Goal: Information Seeking & Learning: Check status

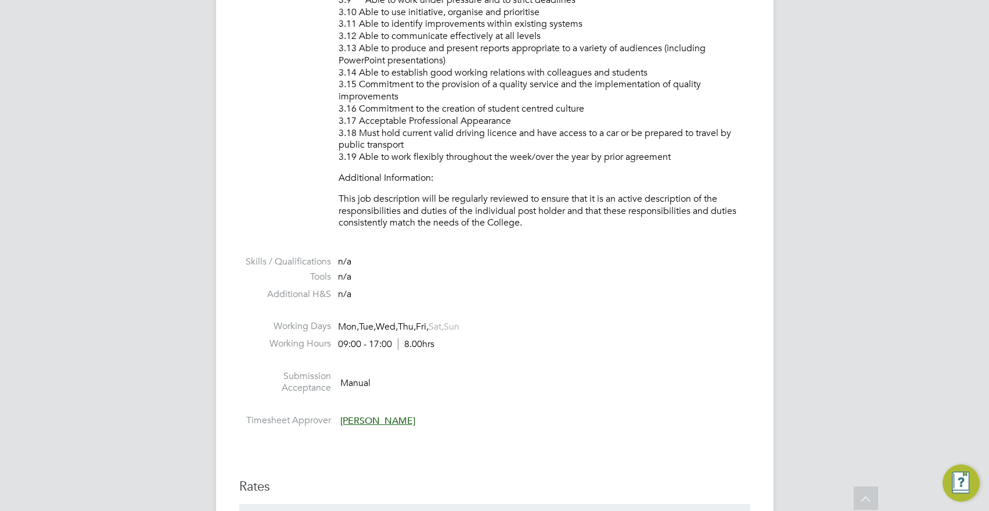
scroll to position [3021, 0]
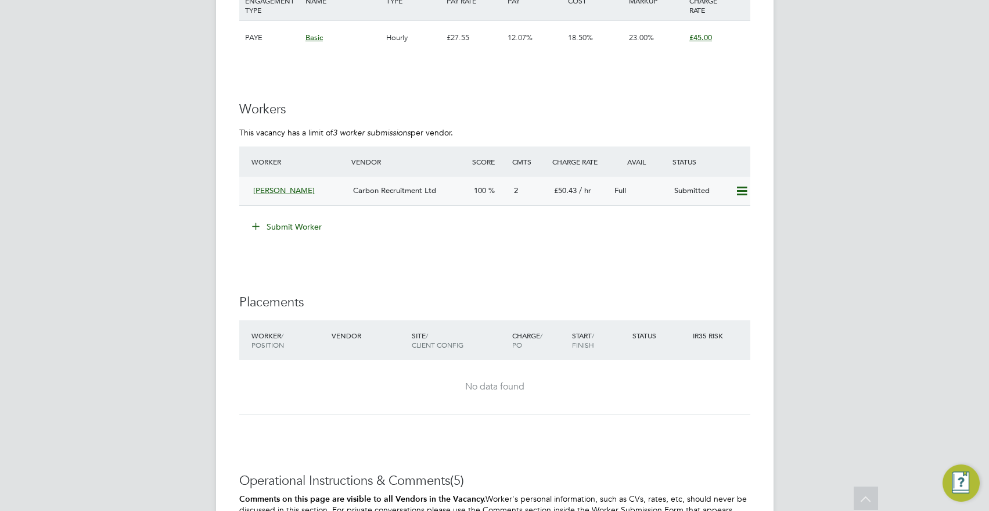
click at [738, 194] on icon at bounding box center [742, 190] width 15 height 9
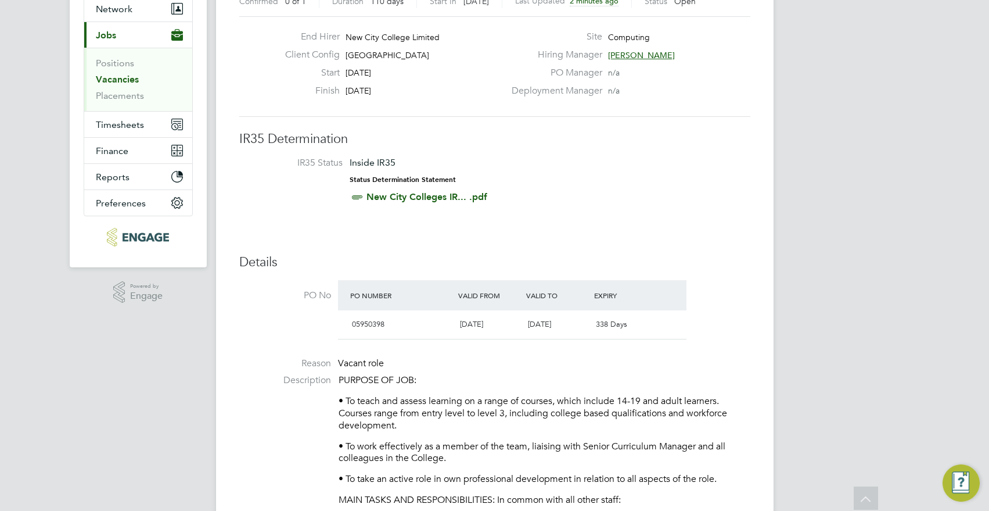
scroll to position [0, 0]
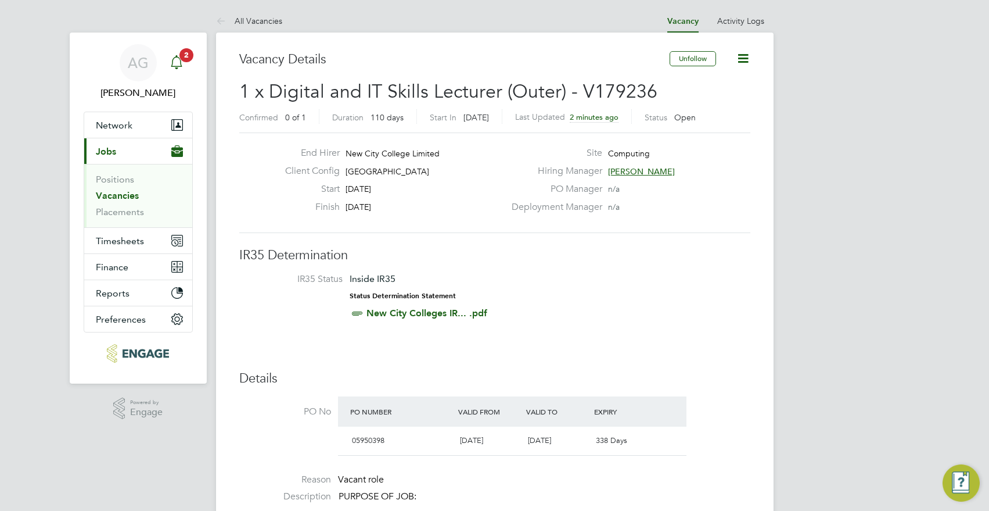
click at [188, 62] on div "Main navigation" at bounding box center [176, 62] width 23 height 23
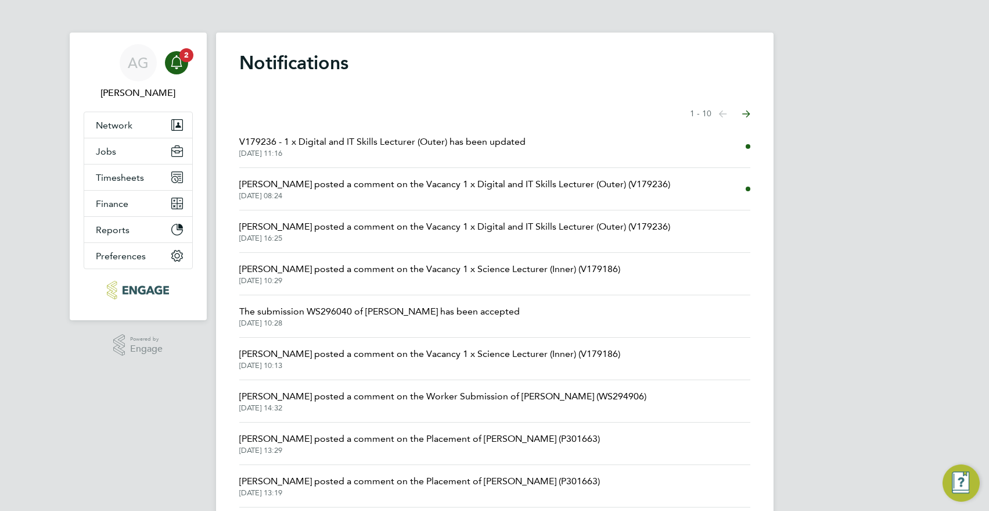
click at [407, 138] on span "V179236 - 1 x Digital and IT Skills Lecturer (Outer) has been updated" at bounding box center [382, 142] width 286 height 14
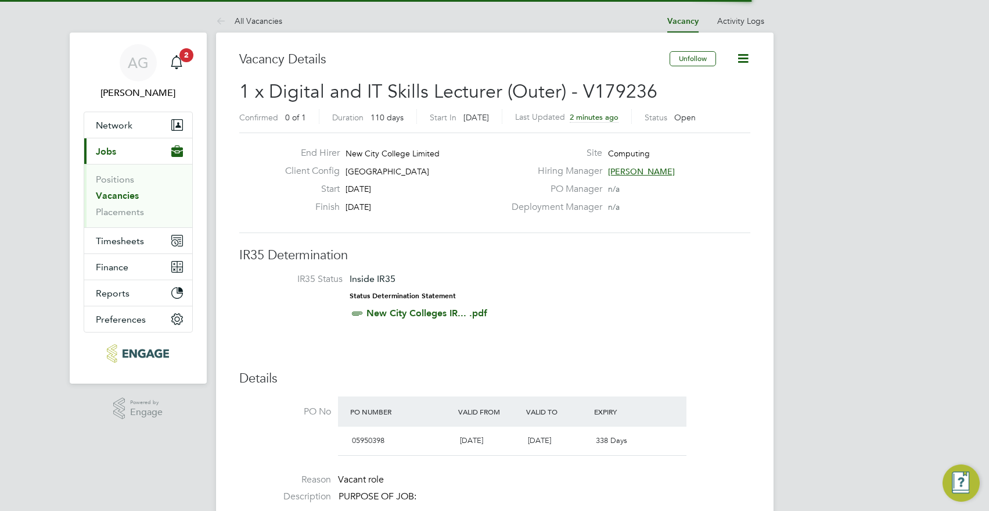
scroll to position [20, 109]
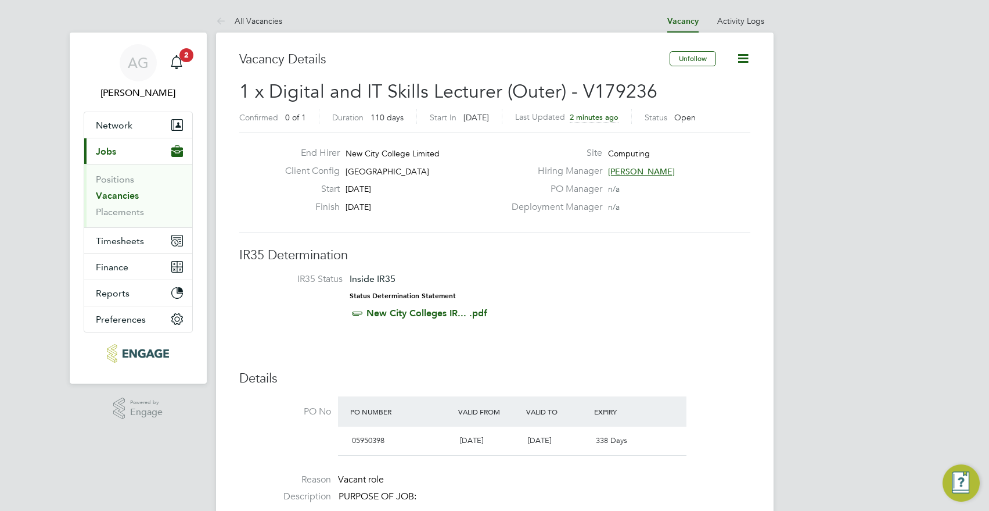
click at [741, 52] on icon at bounding box center [743, 58] width 15 height 15
click at [726, 96] on li "Update Status" at bounding box center [714, 102] width 67 height 16
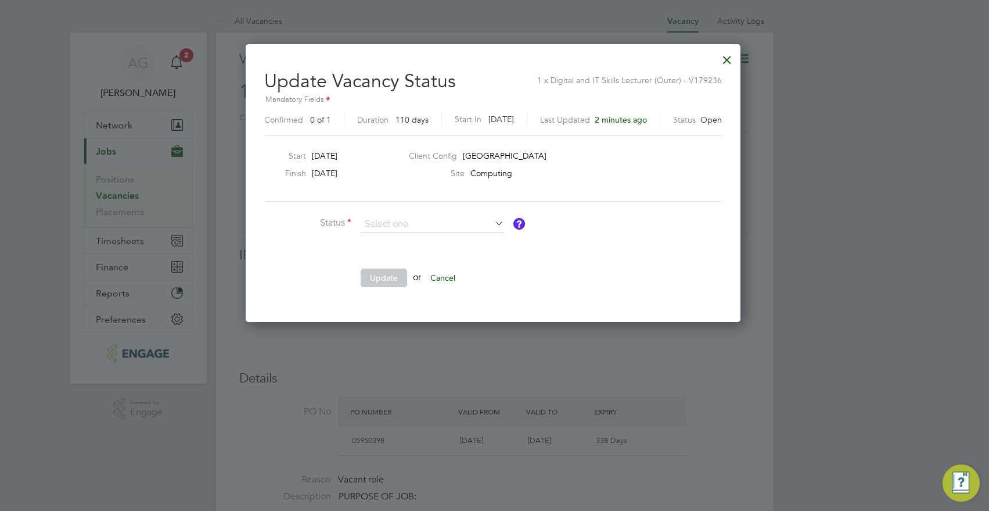
click at [738, 65] on div at bounding box center [727, 56] width 21 height 21
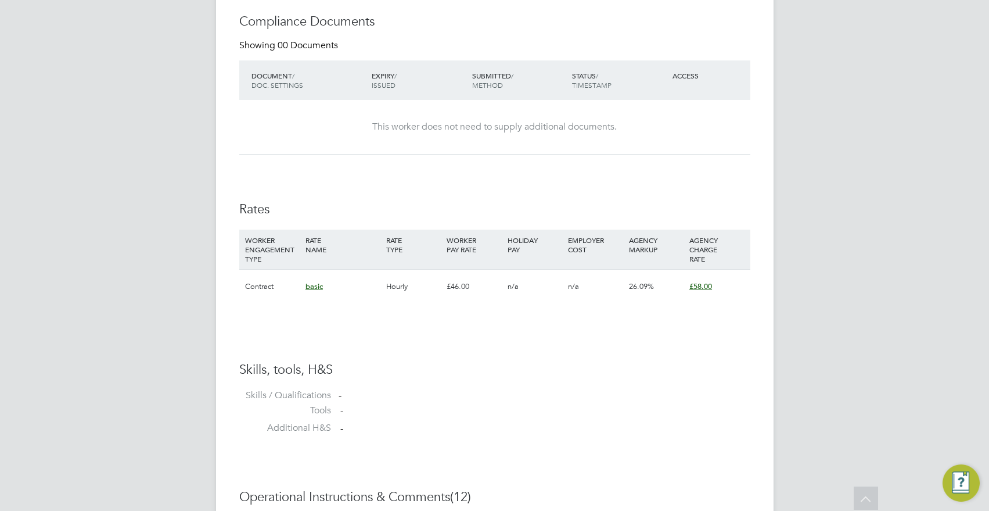
scroll to position [615, 0]
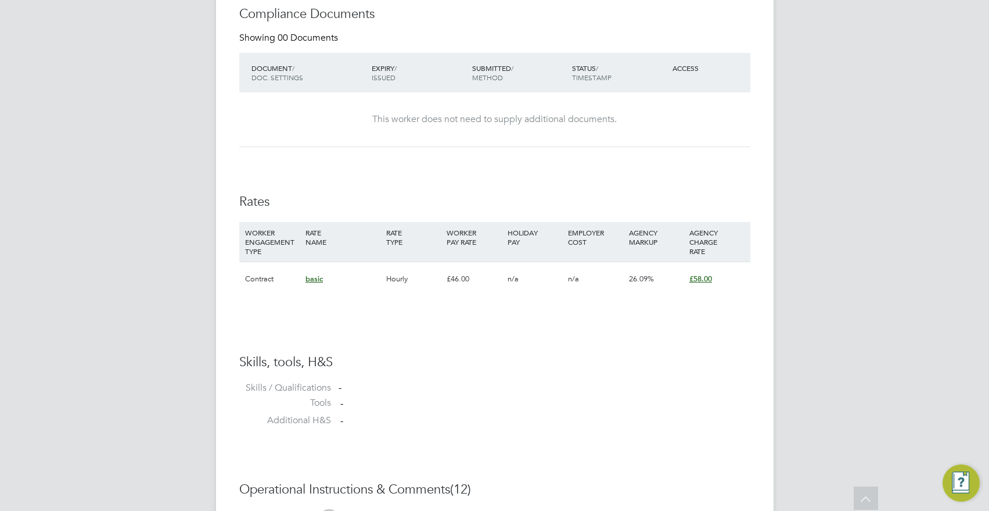
drag, startPoint x: 966, startPoint y: 170, endPoint x: 6, endPoint y: 202, distance: 960.2
